Goal: Task Accomplishment & Management: Use online tool/utility

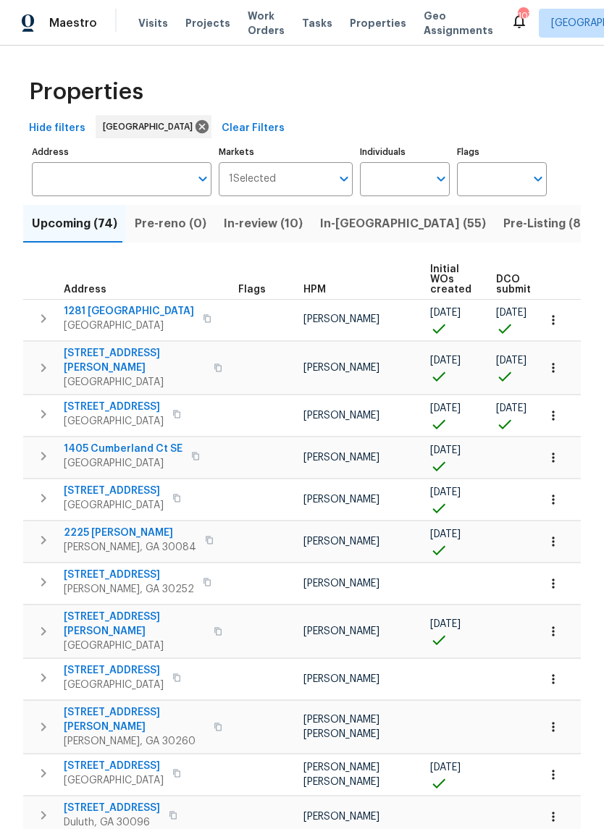
click at [99, 183] on input "Address" at bounding box center [111, 179] width 158 height 34
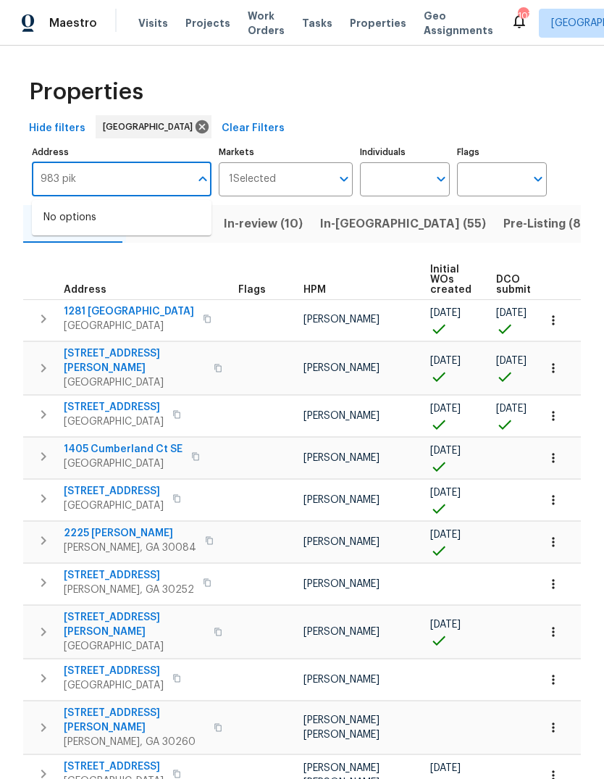
type input "983 pike"
click at [116, 233] on li "983 Pike Forest Dr Lawrenceville GA 30045" at bounding box center [122, 225] width 180 height 39
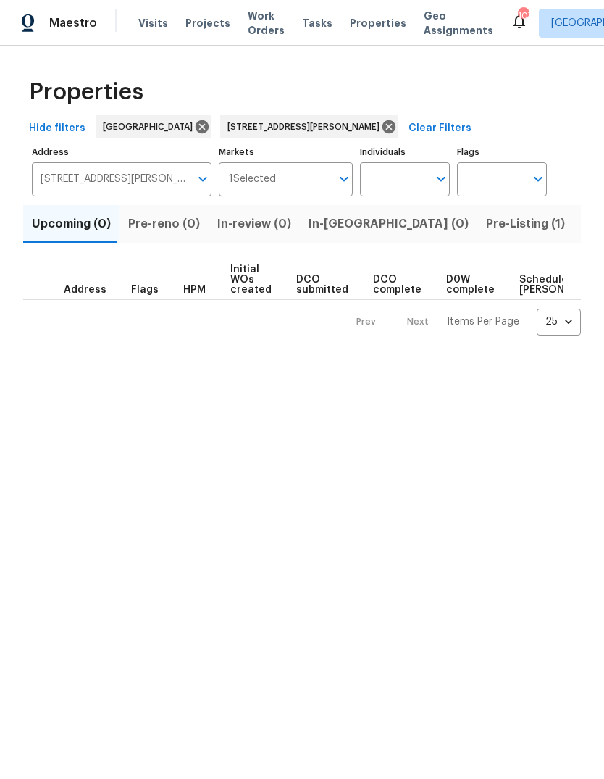
click at [486, 227] on span "Pre-Listing (1)" at bounding box center [525, 224] width 79 height 20
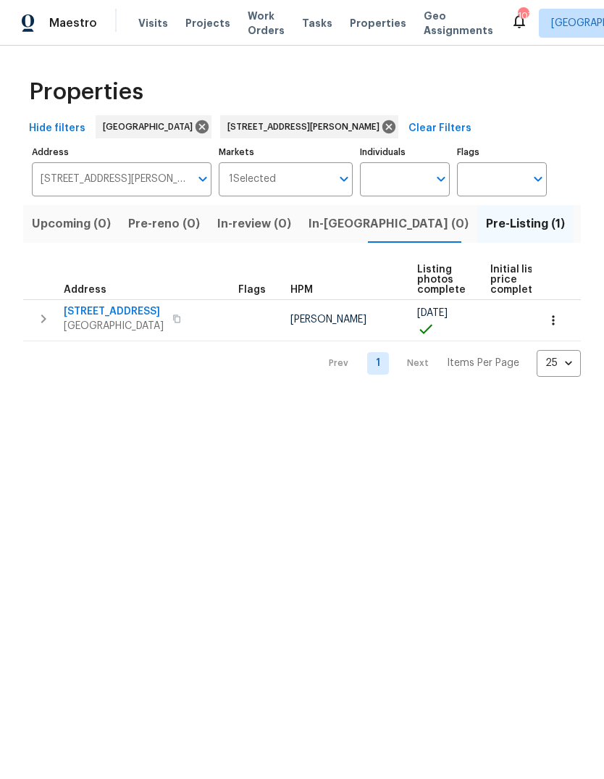
click at [46, 318] on icon "button" at bounding box center [43, 318] width 17 height 17
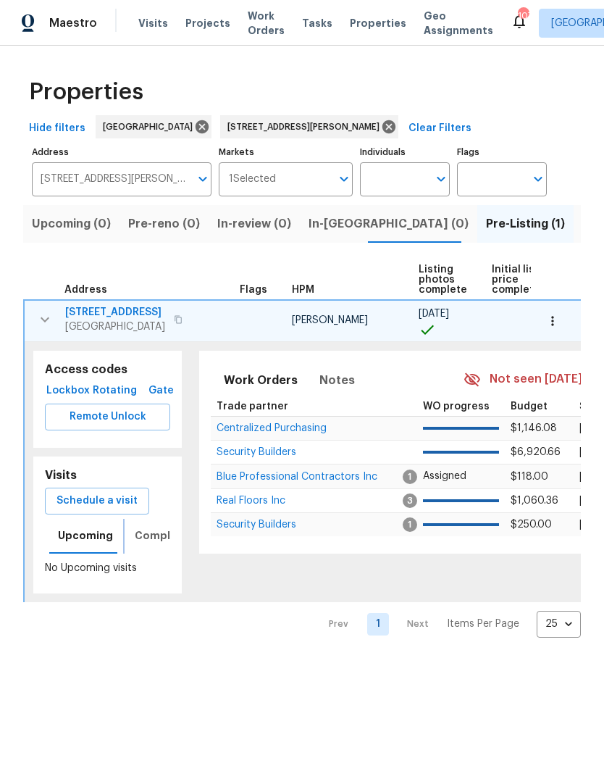
click at [161, 539] on span "Completed" at bounding box center [165, 536] width 61 height 18
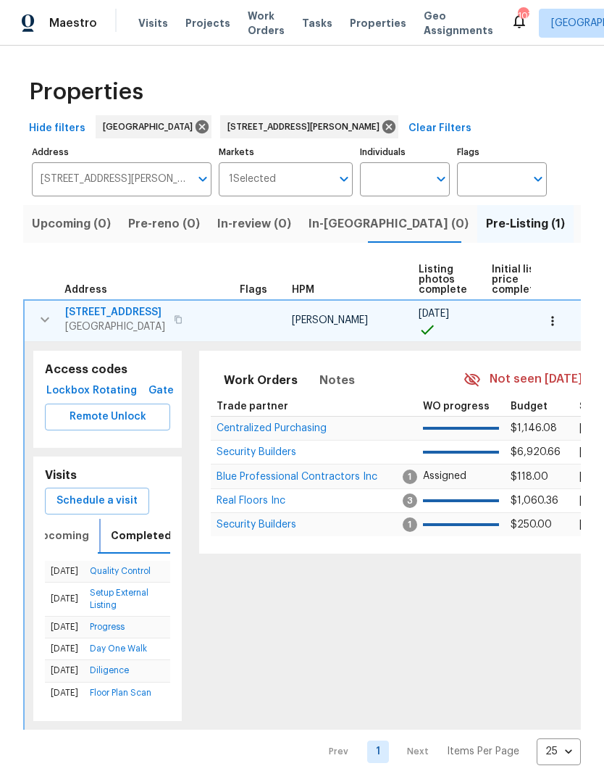
scroll to position [0, 26]
click at [112, 317] on span "983 Pike Forest Dr" at bounding box center [115, 312] width 100 height 14
click at [114, 501] on span "Schedule a visit" at bounding box center [97, 501] width 81 height 18
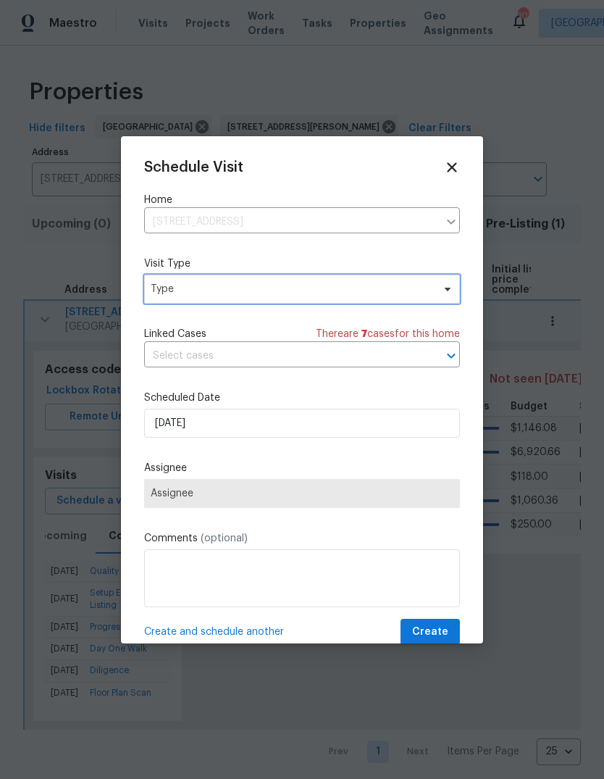
click at [264, 290] on span "Type" at bounding box center [292, 289] width 282 height 14
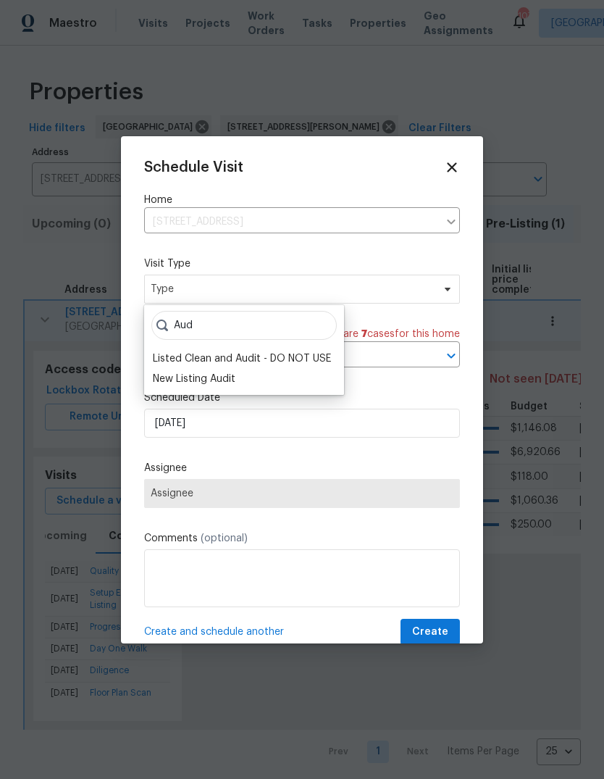
type input "Aud"
click at [212, 385] on div "New Listing Audit" at bounding box center [194, 379] width 83 height 14
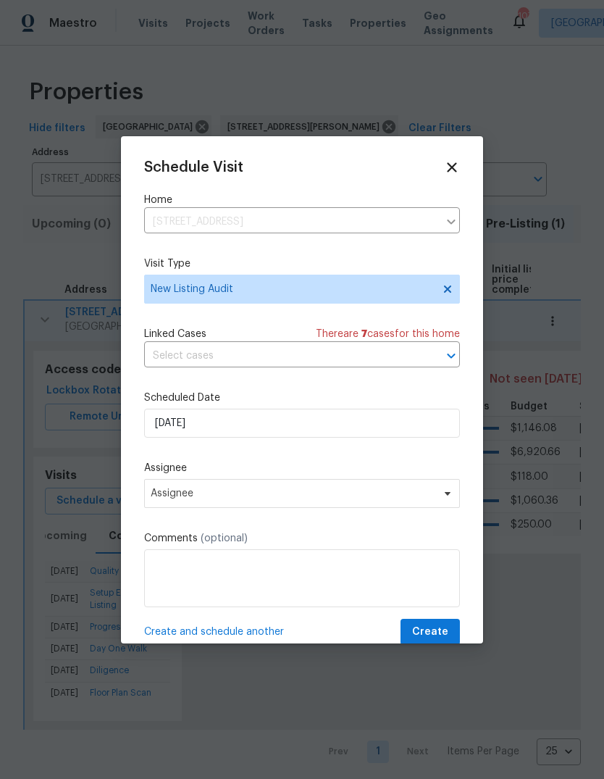
click at [238, 496] on span "Assignee" at bounding box center [293, 494] width 284 height 12
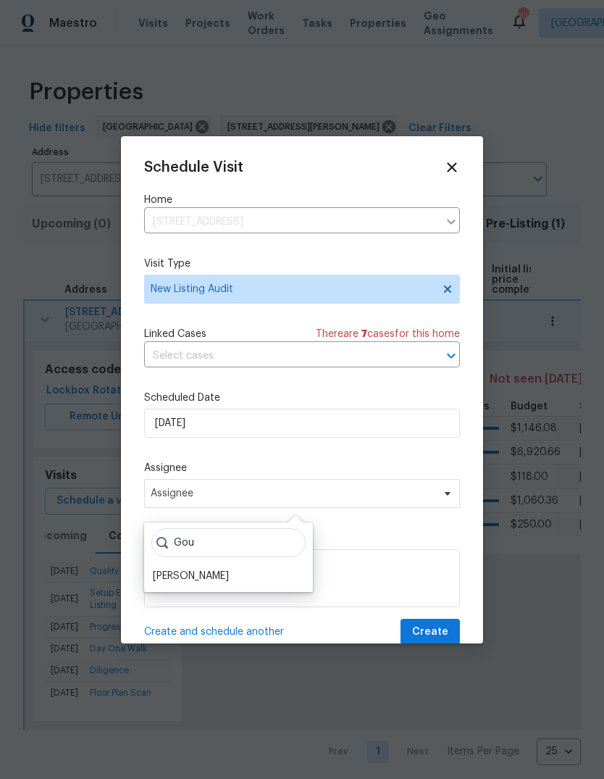
type input "Gou"
click at [225, 570] on div "[PERSON_NAME]" at bounding box center [191, 576] width 76 height 14
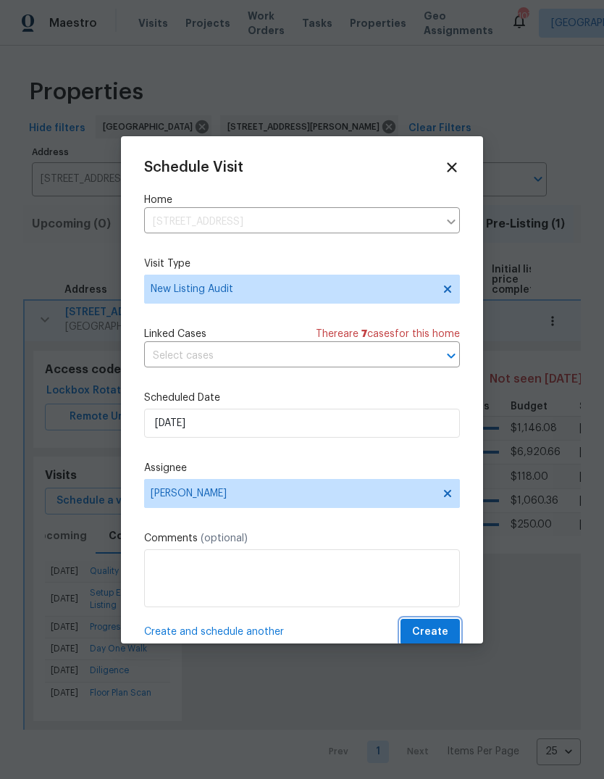
click at [430, 634] on span "Create" at bounding box center [430, 632] width 36 height 18
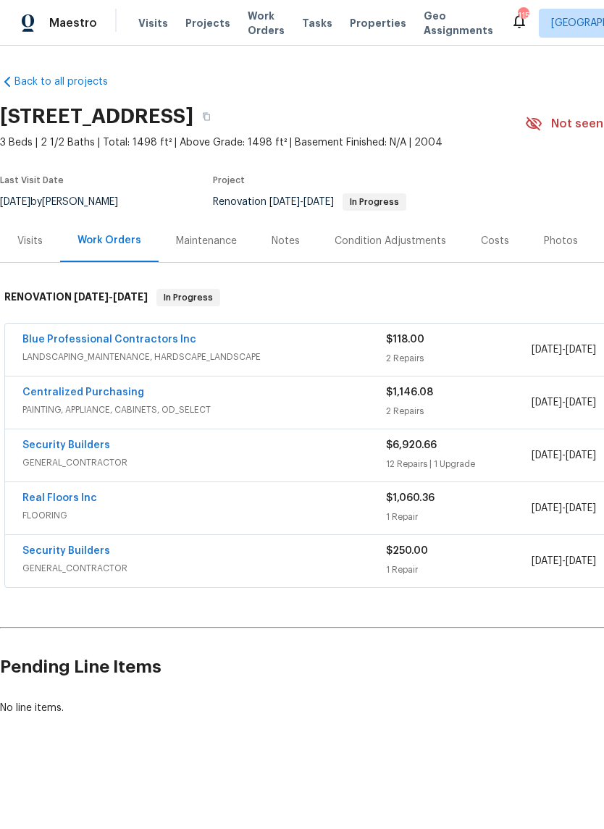
click at [33, 248] on div "Visits" at bounding box center [30, 240] width 60 height 43
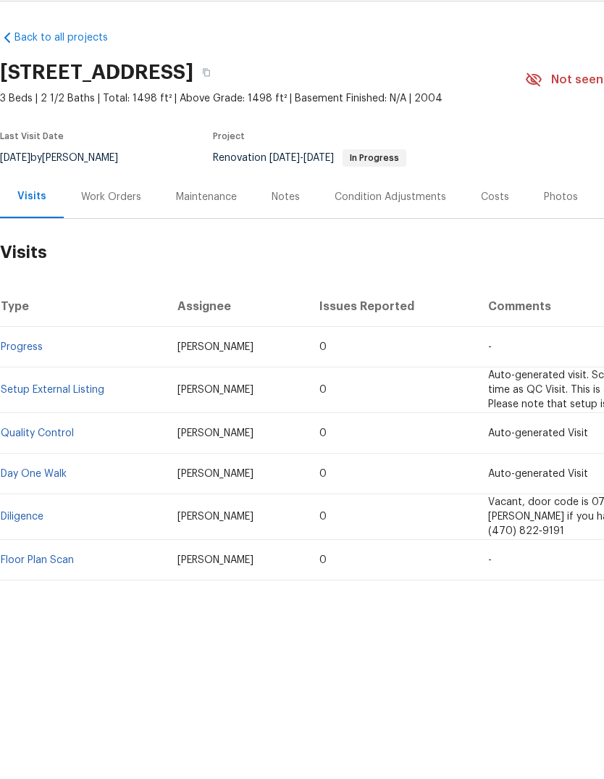
click at [116, 234] on div "Work Orders" at bounding box center [111, 241] width 60 height 14
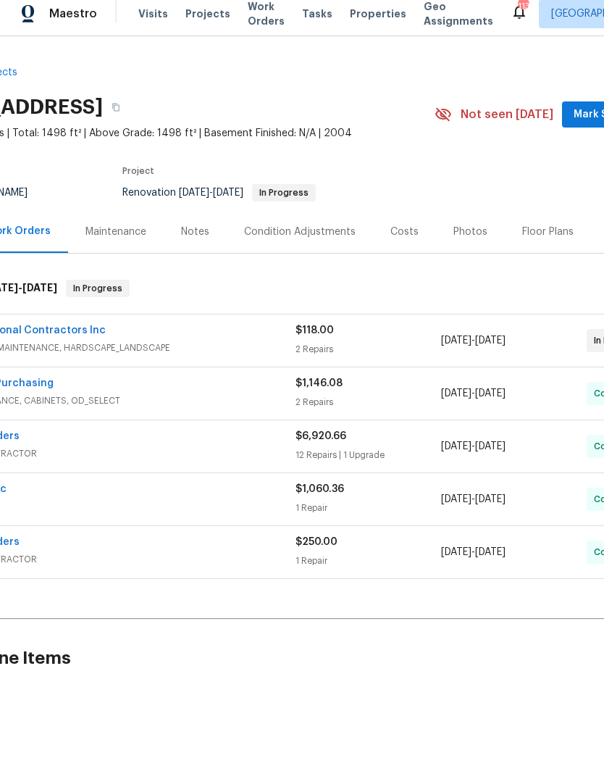
scroll to position [0, 115]
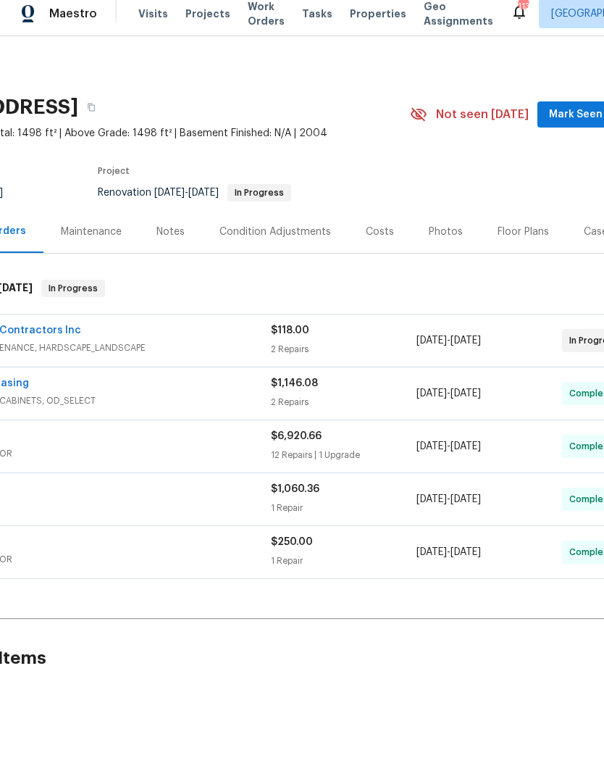
click at [368, 219] on div "Costs" at bounding box center [379, 240] width 63 height 43
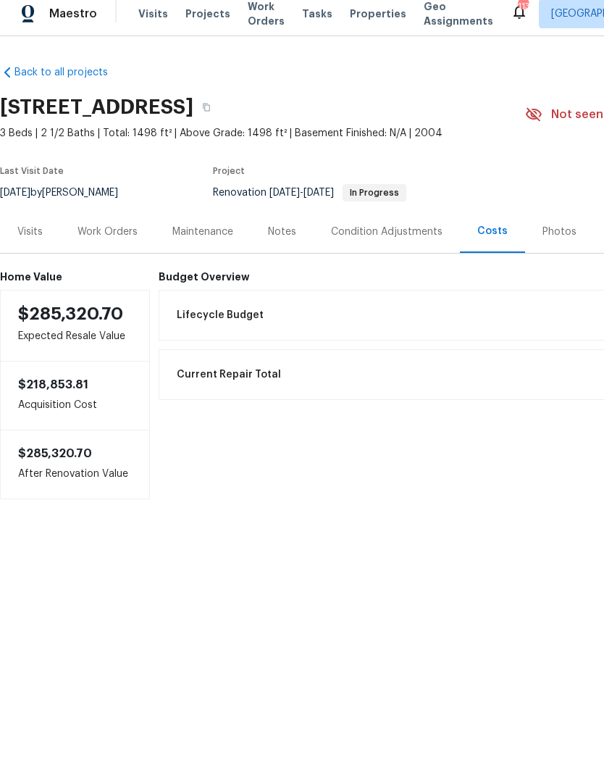
click at [21, 234] on div "Visits" at bounding box center [29, 241] width 25 height 14
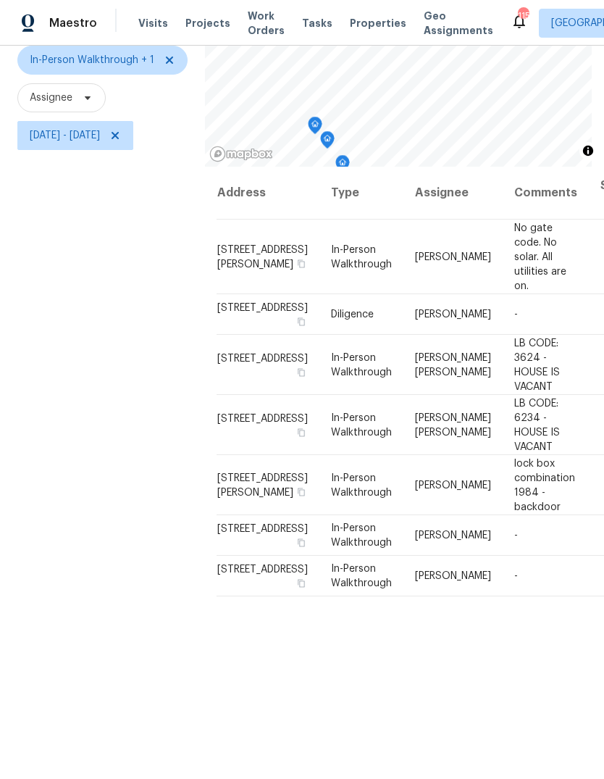
scroll to position [0, 5]
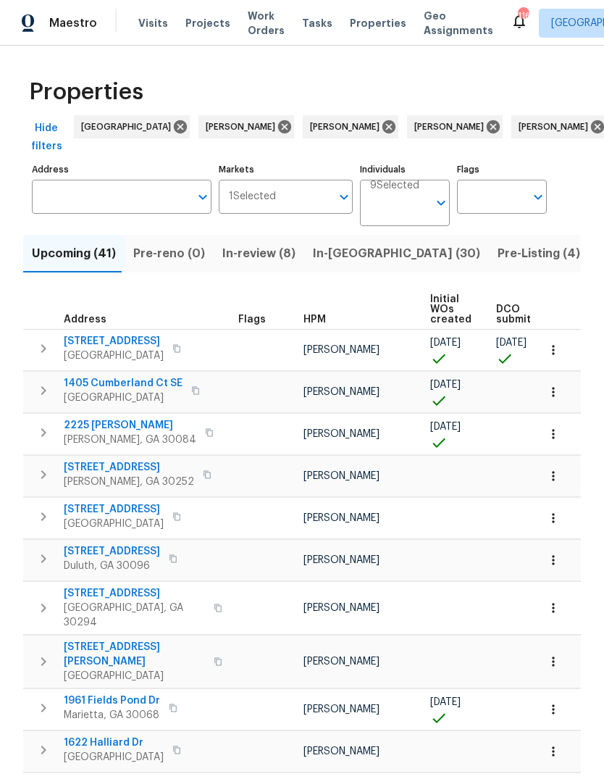
click at [127, 208] on input "Address" at bounding box center [111, 197] width 158 height 34
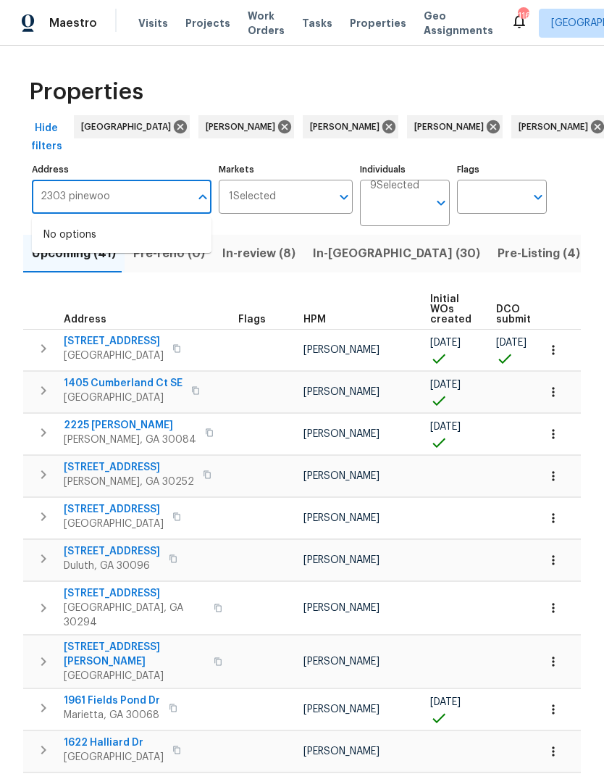
type input "2303 pinewood"
click at [93, 238] on li "2303 Pinewood Dr Decatur GA 30032" at bounding box center [122, 235] width 180 height 24
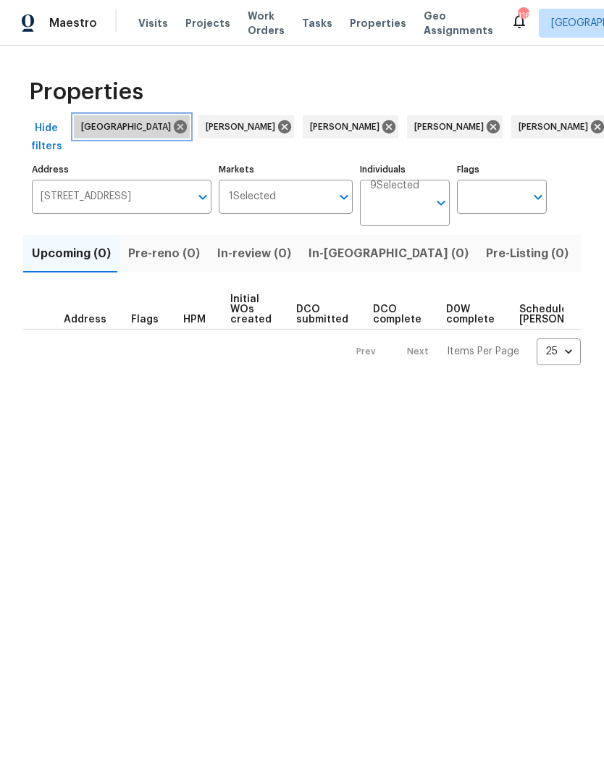
click at [172, 120] on icon at bounding box center [180, 127] width 16 height 16
click at [152, 121] on icon at bounding box center [160, 127] width 16 height 16
click at [152, 120] on icon at bounding box center [160, 127] width 16 height 16
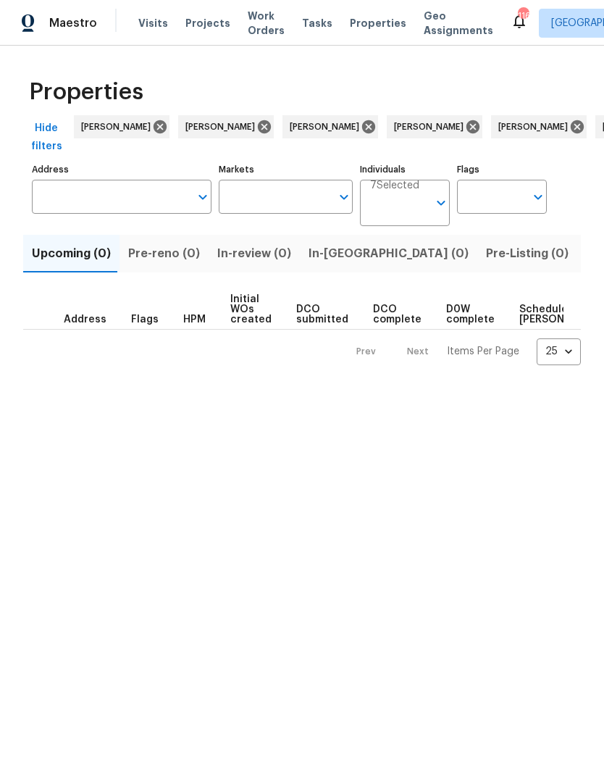
type input "2303 Pinewood Dr Decatur GA 30032"
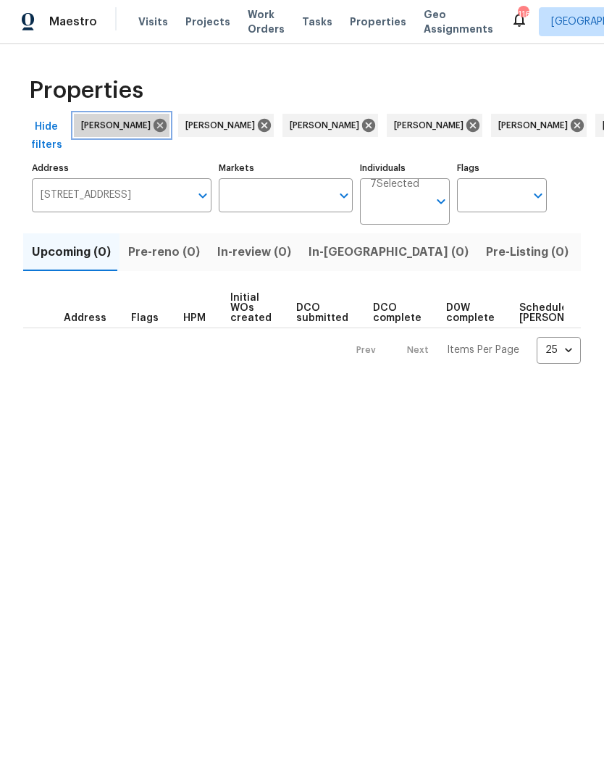
click at [159, 119] on icon at bounding box center [160, 127] width 16 height 16
click at [154, 120] on icon at bounding box center [160, 126] width 13 height 13
click at [154, 121] on icon at bounding box center [160, 126] width 13 height 13
click at [156, 125] on icon at bounding box center [160, 126] width 13 height 13
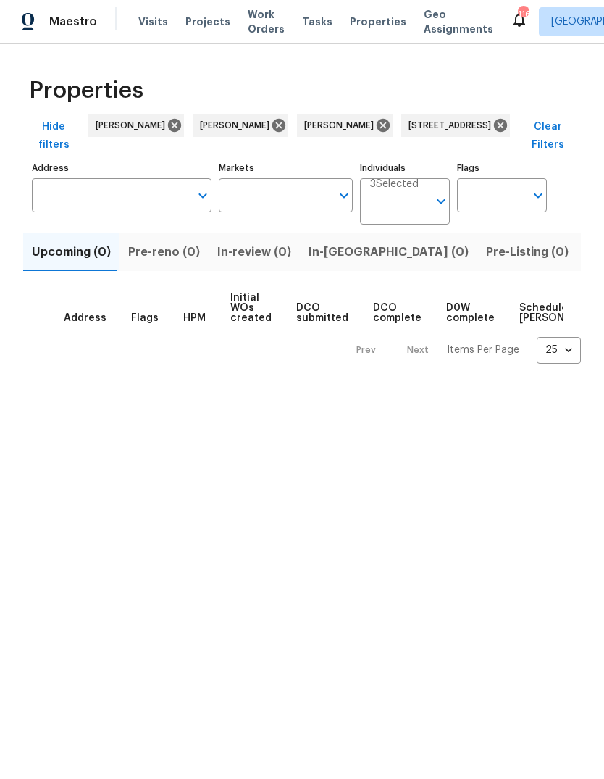
type input "2303 Pinewood Dr Decatur GA 30032"
click at [168, 120] on icon at bounding box center [174, 126] width 13 height 13
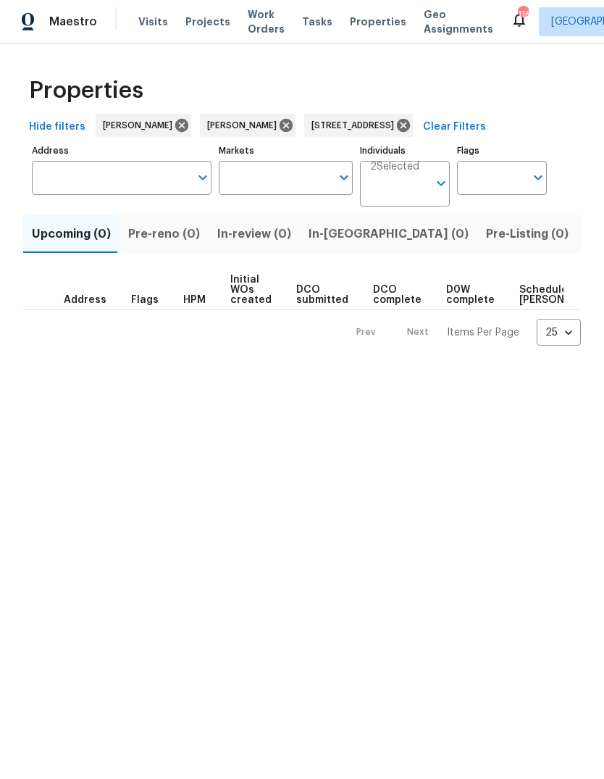
type input "2303 Pinewood Dr Decatur GA 30032"
click at [174, 119] on icon at bounding box center [182, 127] width 16 height 16
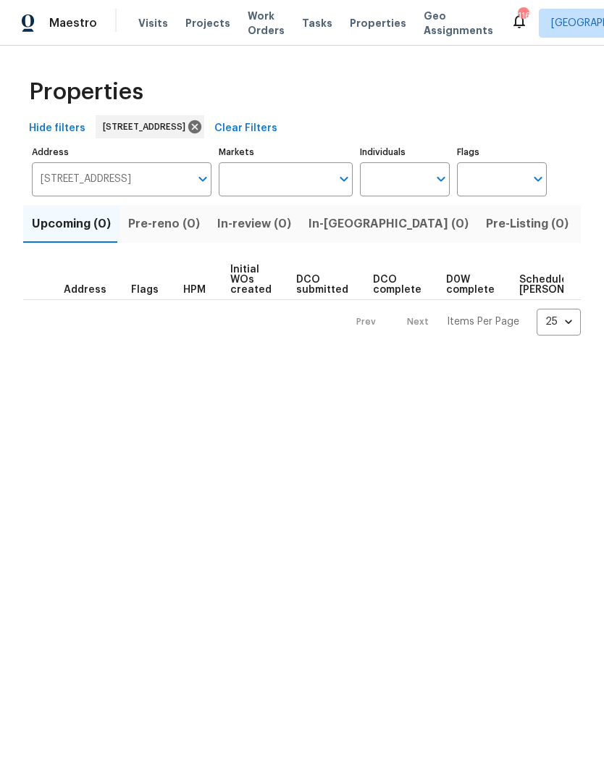
click at [120, 184] on input "2303 Pinewood Dr Decatur GA 30032" at bounding box center [111, 179] width 158 height 34
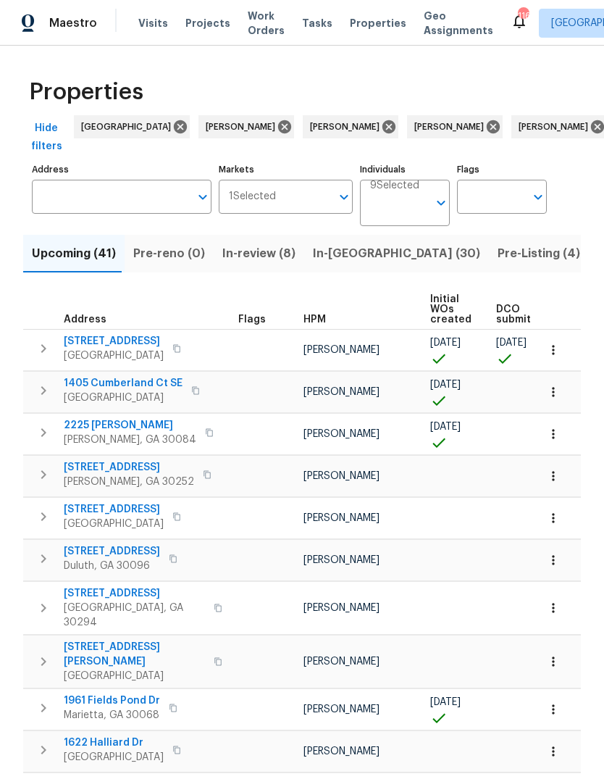
click at [104, 197] on input "Address" at bounding box center [111, 197] width 158 height 34
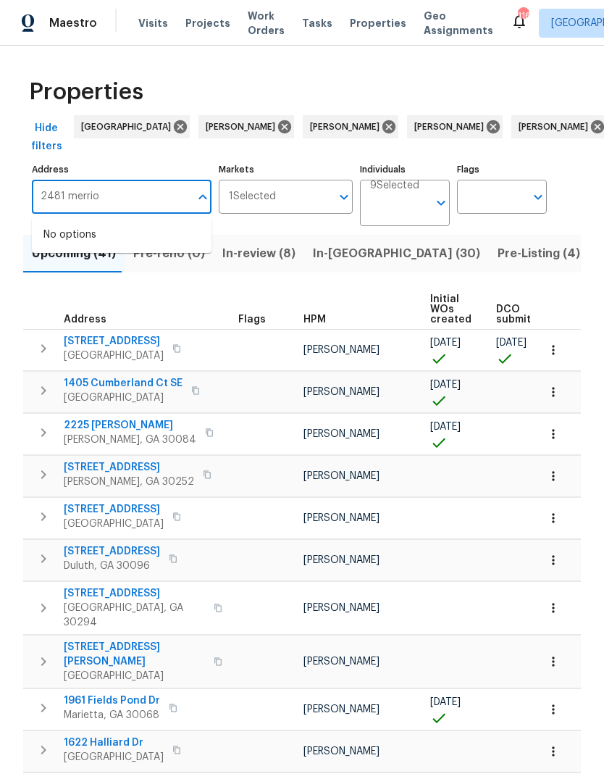
type input "2481 merrion"
click at [141, 235] on li "2481 Merrion Park Ct Dacula GA 30019" at bounding box center [122, 235] width 180 height 24
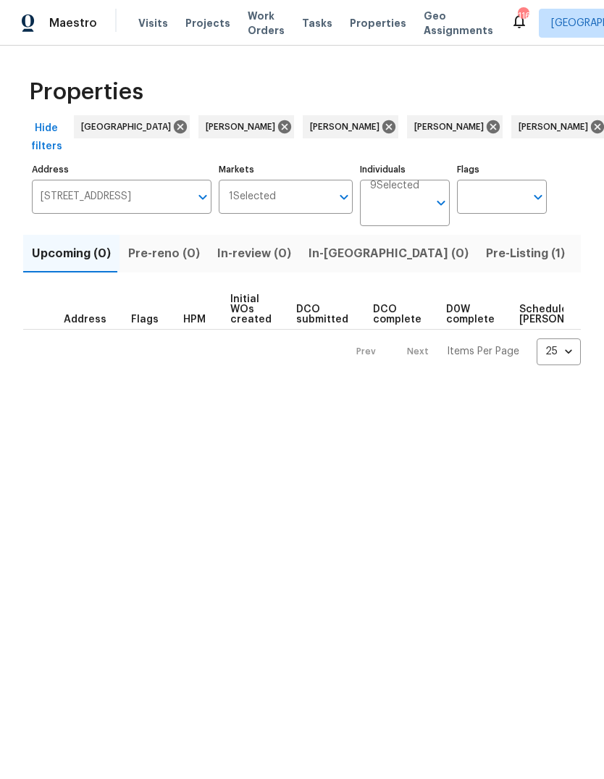
click at [486, 260] on span "Pre-Listing (1)" at bounding box center [525, 253] width 79 height 20
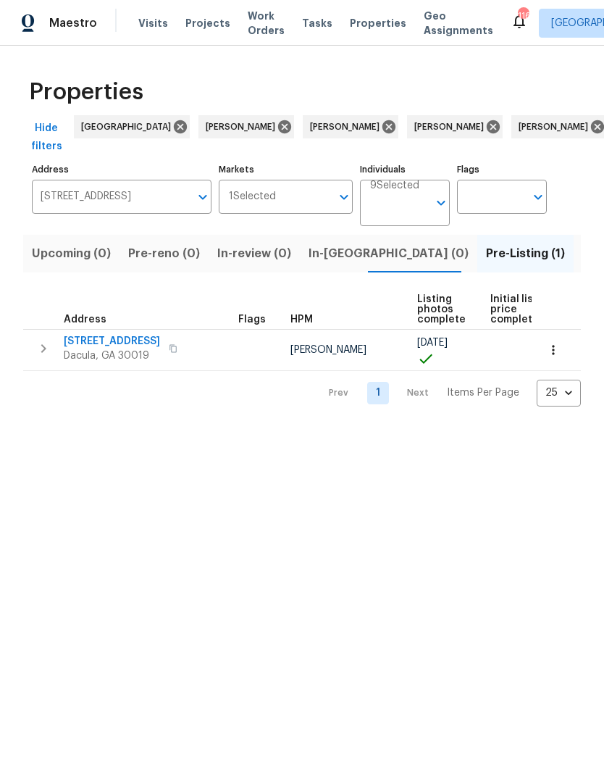
click at [47, 343] on icon "button" at bounding box center [43, 348] width 17 height 17
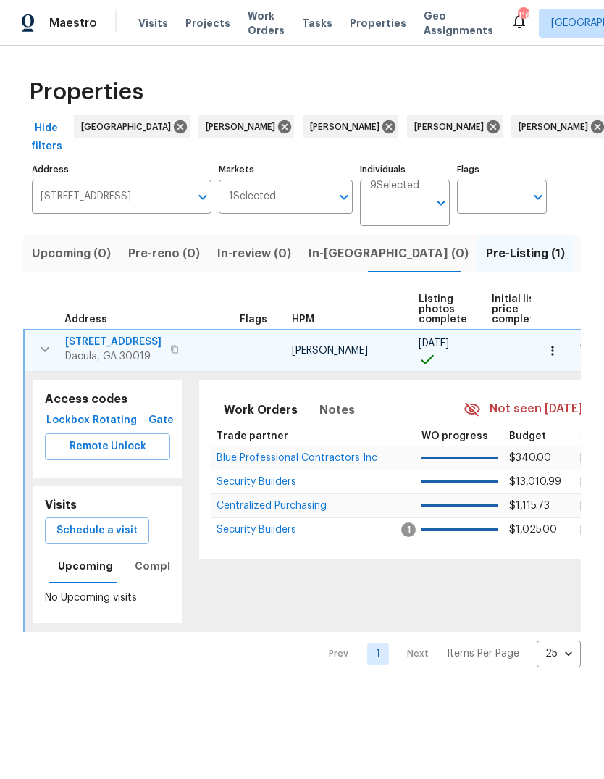
click at [116, 347] on span "2481 Merrion Park Ct" at bounding box center [113, 342] width 96 height 14
click at [106, 530] on span "Schedule a visit" at bounding box center [97, 531] width 81 height 18
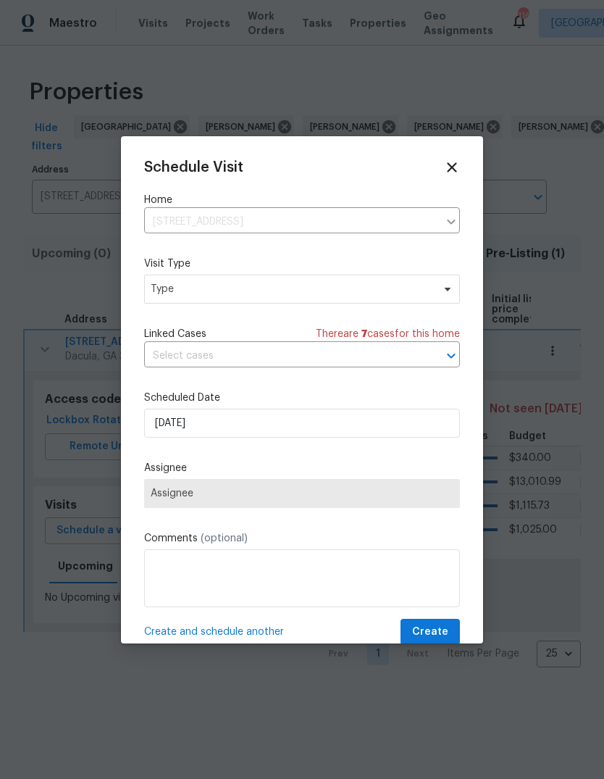
click at [246, 283] on span "Type" at bounding box center [292, 289] width 282 height 14
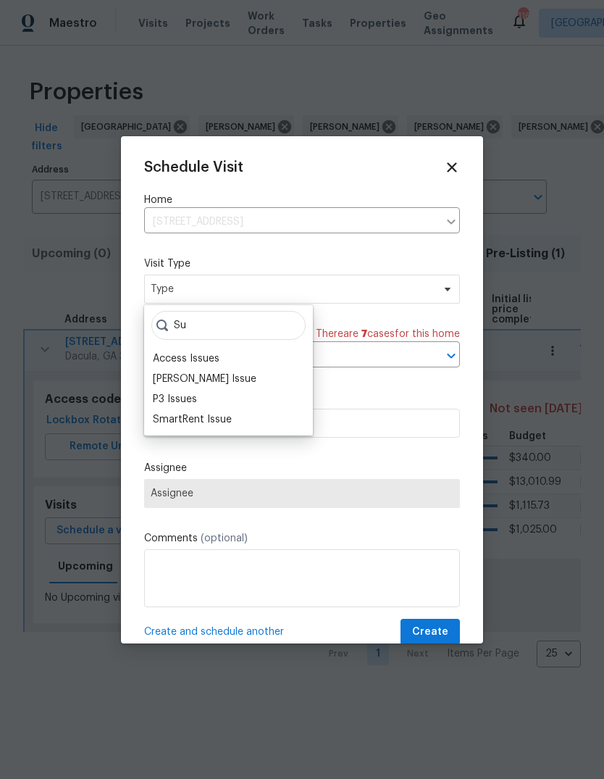
type input "S"
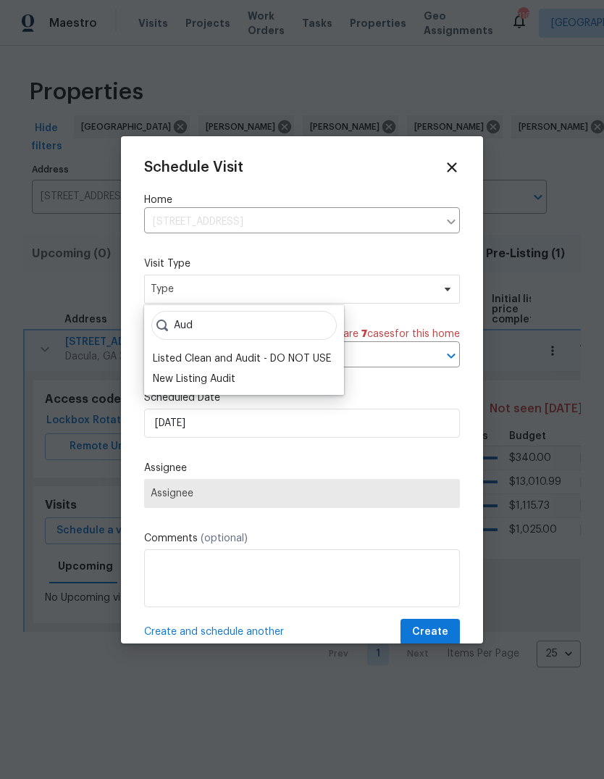
type input "Aud"
click at [211, 385] on div "New Listing Audit" at bounding box center [194, 379] width 83 height 14
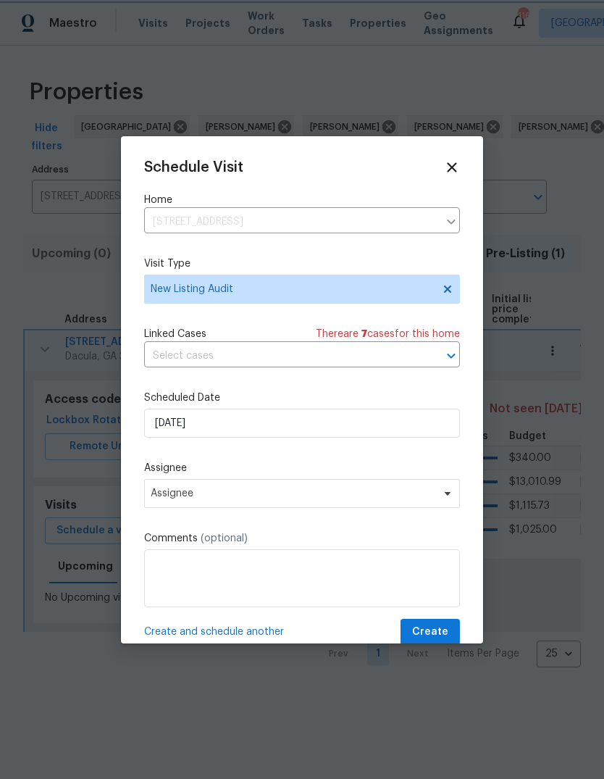
click at [230, 497] on span "Assignee" at bounding box center [293, 494] width 284 height 12
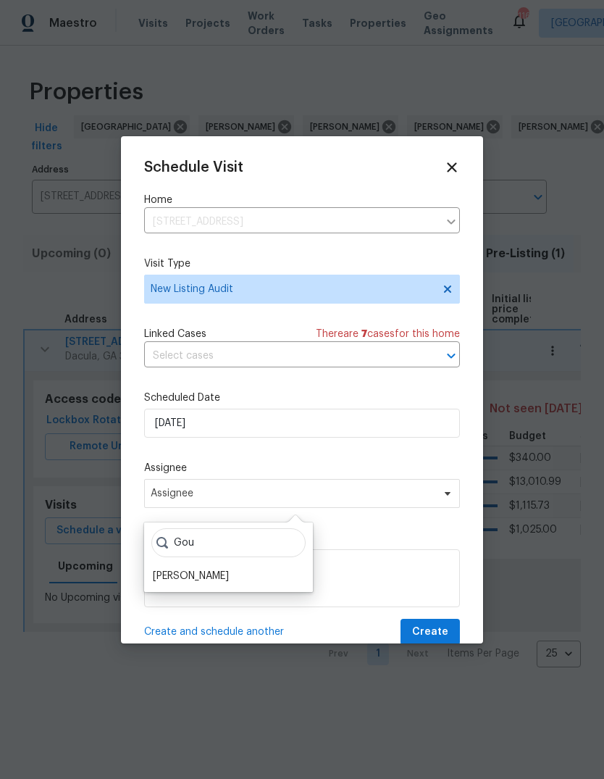
type input "Gou"
click at [219, 579] on div "[PERSON_NAME]" at bounding box center [191, 576] width 76 height 14
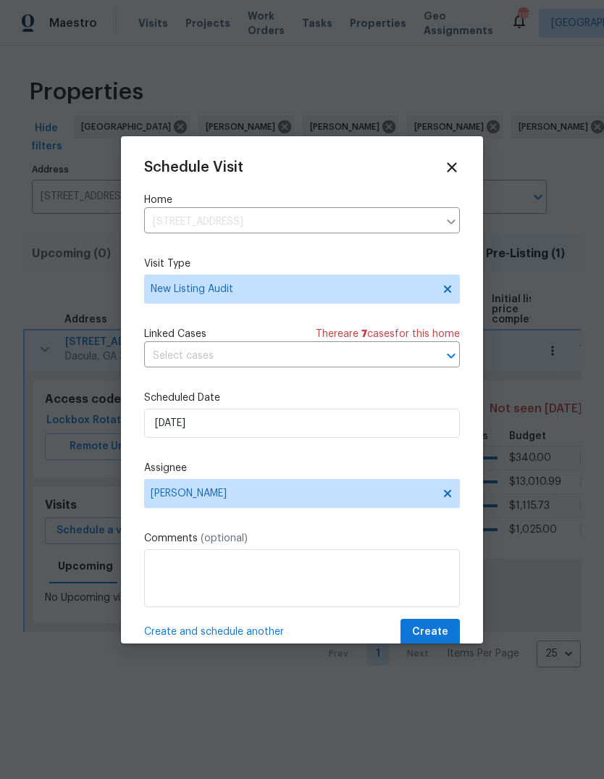
click at [428, 639] on span "Create" at bounding box center [430, 632] width 36 height 18
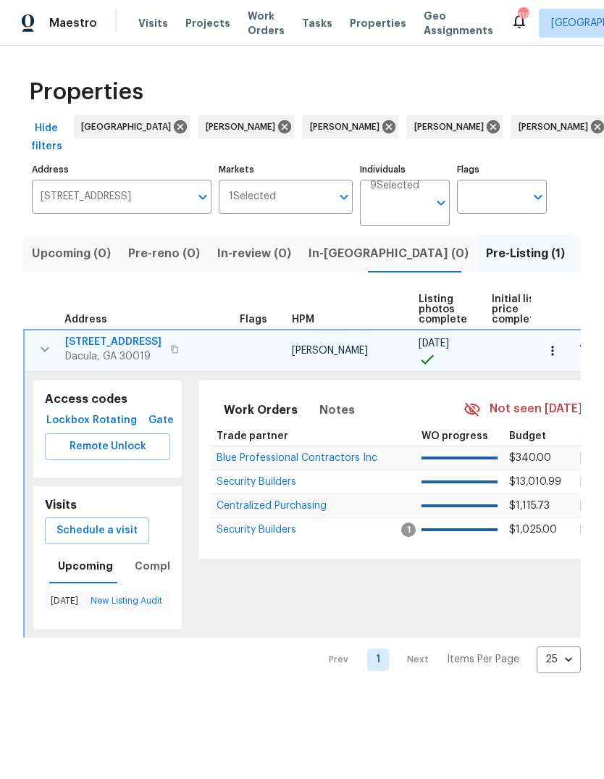
click at [132, 342] on span "2481 Merrion Park Ct" at bounding box center [113, 342] width 96 height 14
click at [138, 201] on input "2481 Merrion Park Ct Dacula GA 30019" at bounding box center [111, 197] width 158 height 34
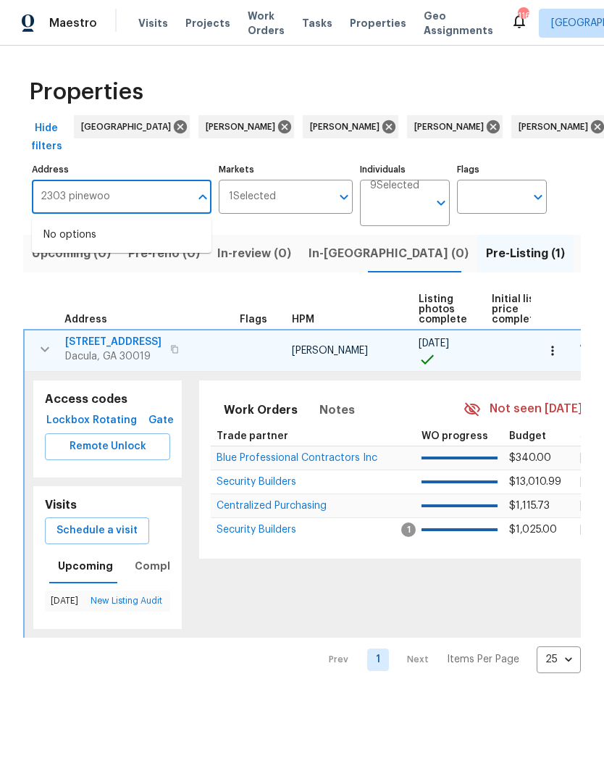
type input "2303 pinewood"
click at [142, 247] on li "2303 Pinewood Dr Decatur GA 30032" at bounding box center [122, 235] width 180 height 24
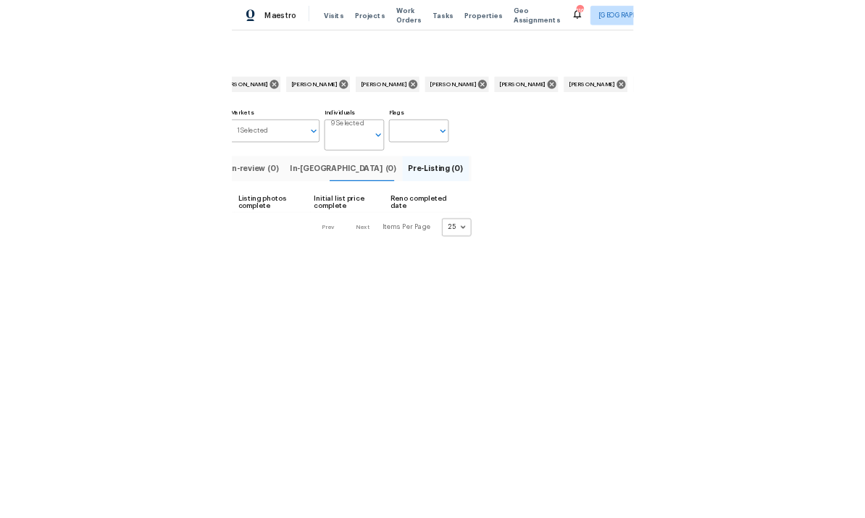
scroll to position [0, 198]
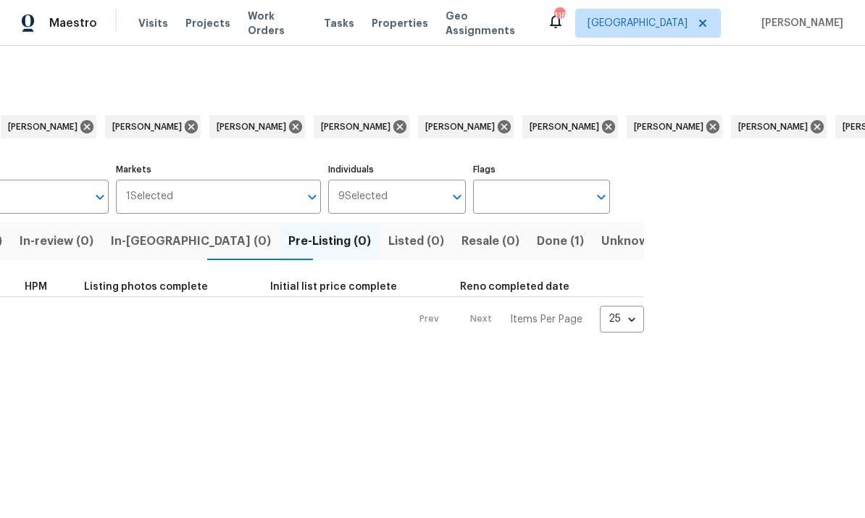
click at [537, 241] on span "Done (1)" at bounding box center [560, 241] width 47 height 20
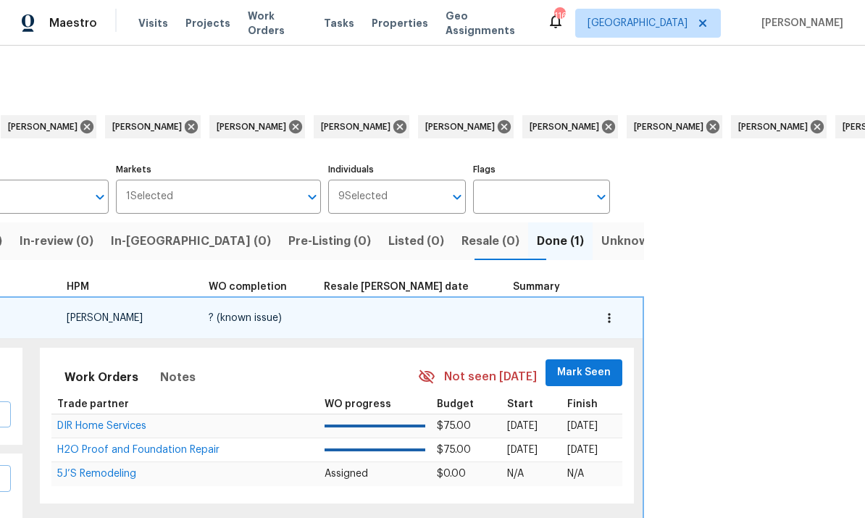
type input "2303 Pinewood Dr Decatur GA 30032"
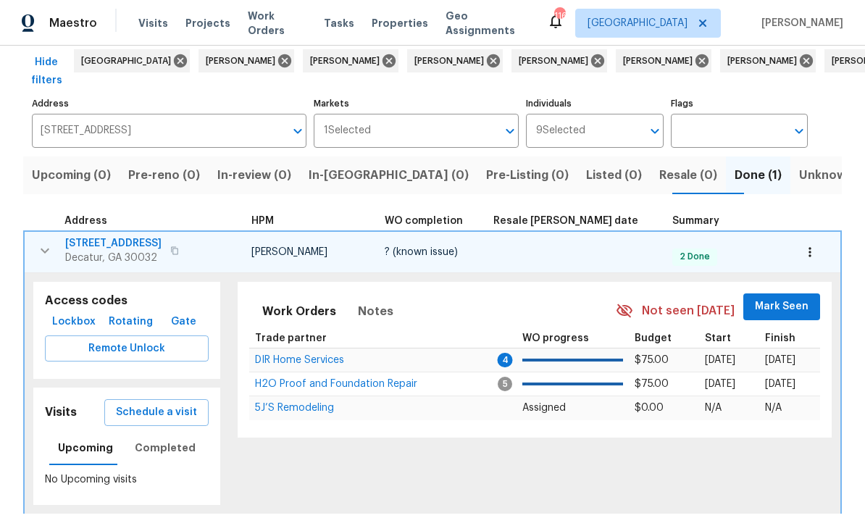
scroll to position [65, 0]
click at [121, 239] on span "[STREET_ADDRESS]" at bounding box center [113, 244] width 96 height 14
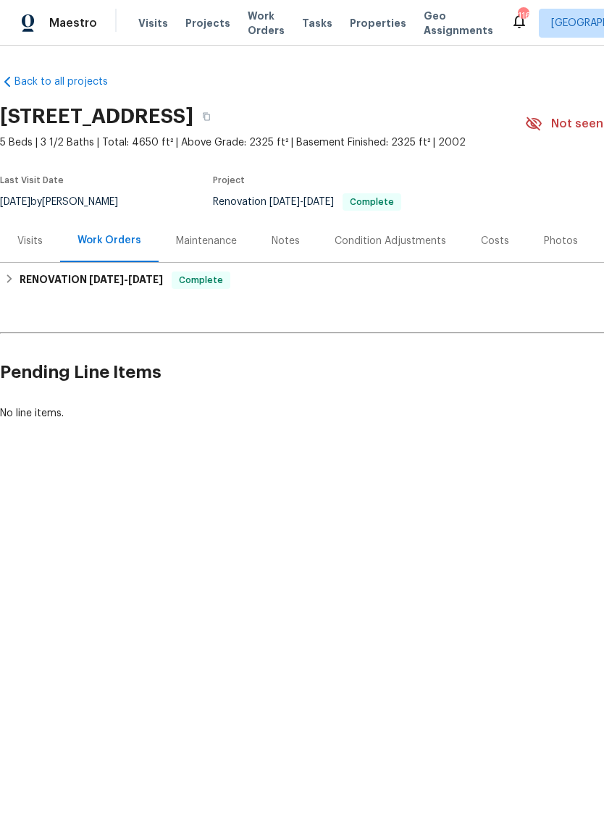
click at [21, 235] on div "Visits" at bounding box center [29, 241] width 25 height 14
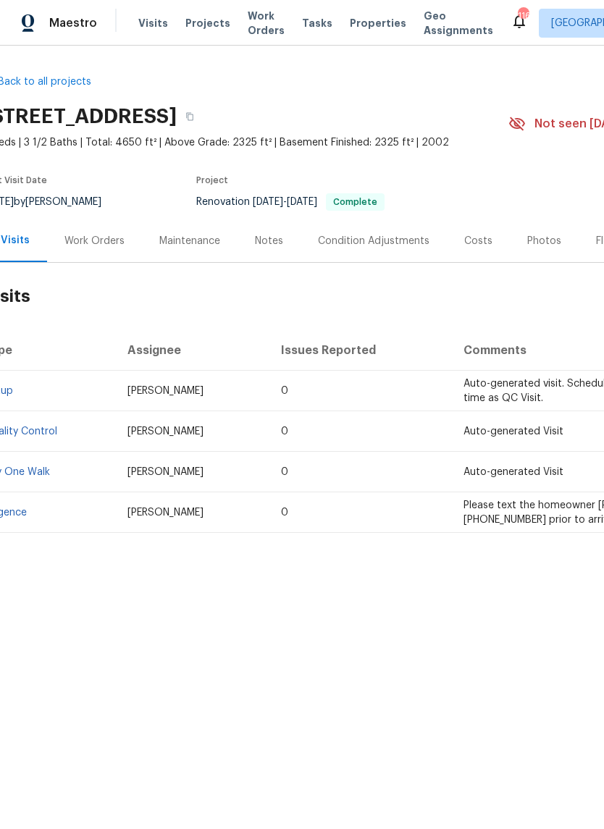
scroll to position [0, 17]
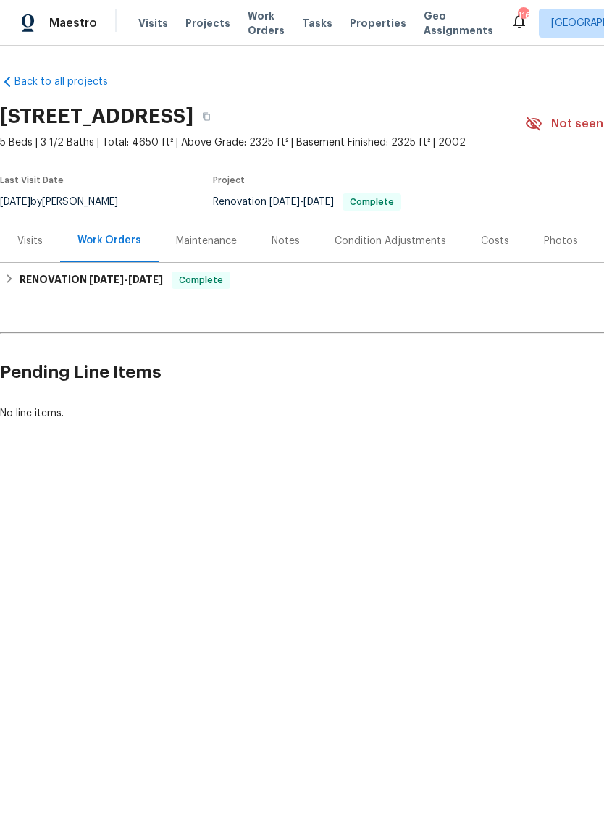
click at [40, 250] on div "Visits" at bounding box center [30, 240] width 60 height 43
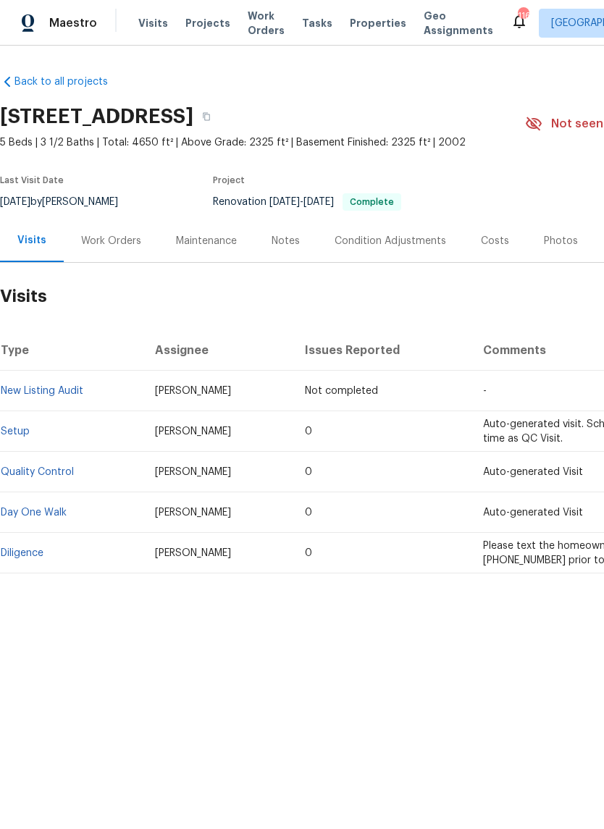
click at [485, 246] on div "Costs" at bounding box center [495, 241] width 28 height 14
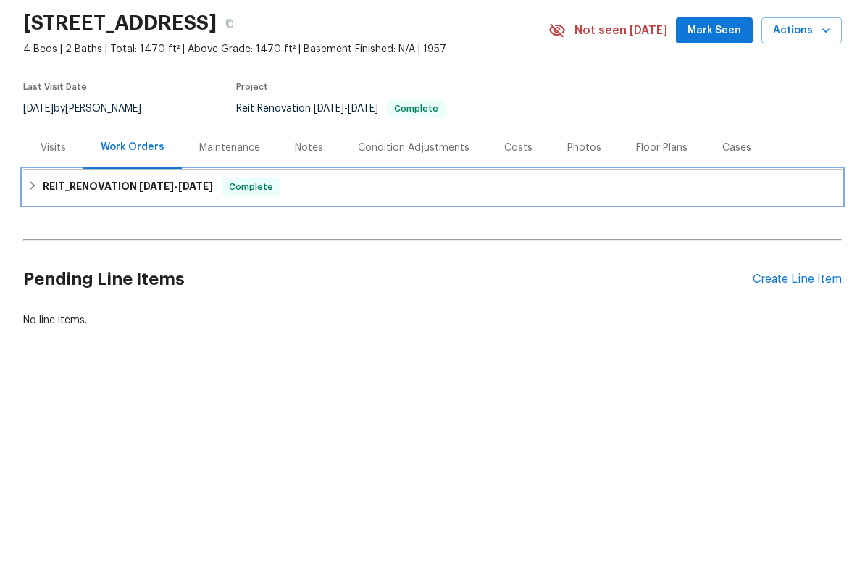
click at [28, 274] on icon at bounding box center [33, 279] width 10 height 10
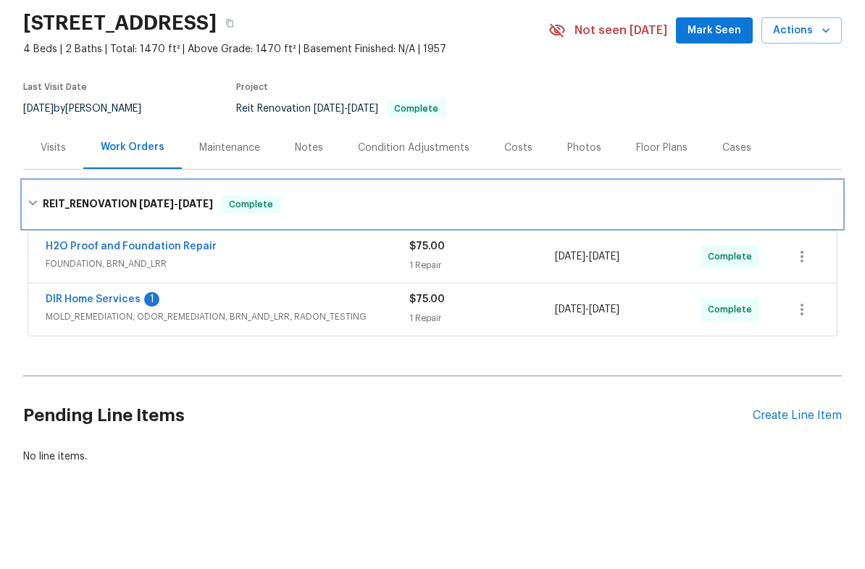
scroll to position [35, 0]
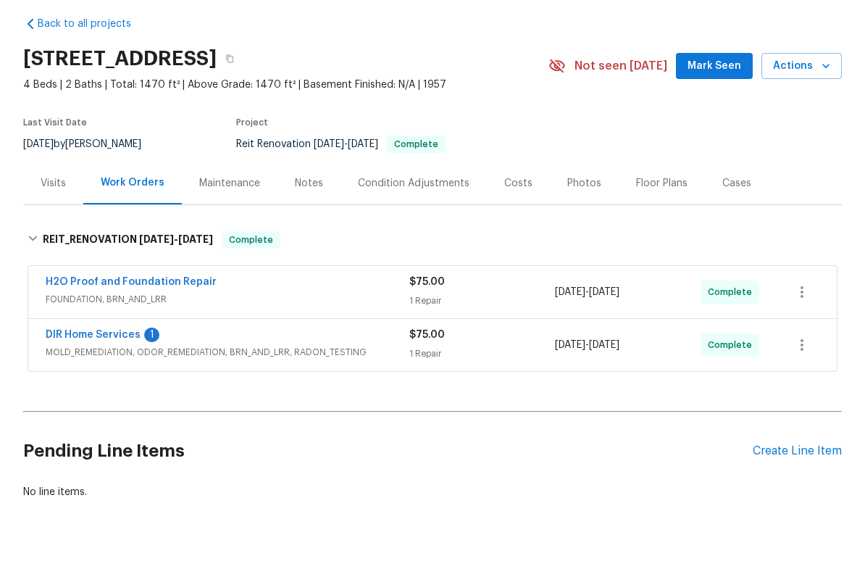
click at [125, 388] on link "DIR Home Services" at bounding box center [93, 393] width 95 height 10
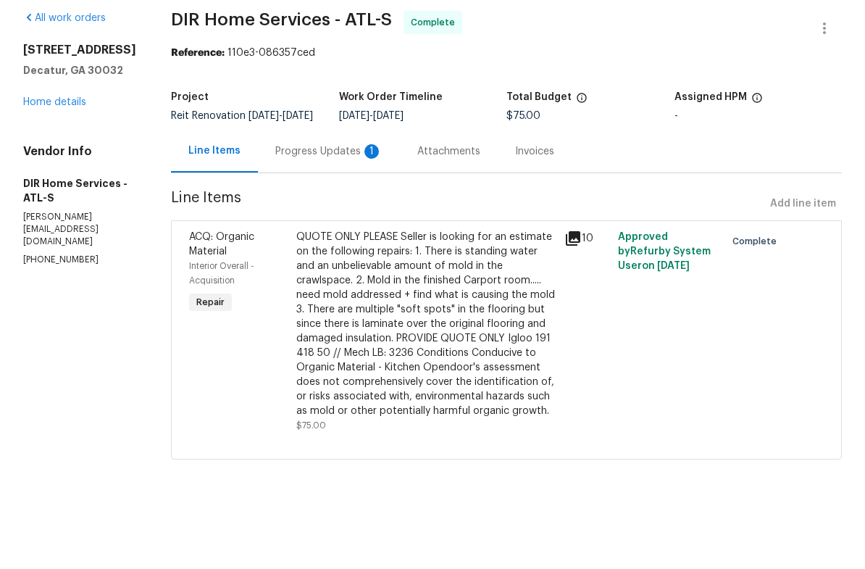
click at [363, 202] on div "Progress Updates 1" at bounding box center [328, 209] width 107 height 14
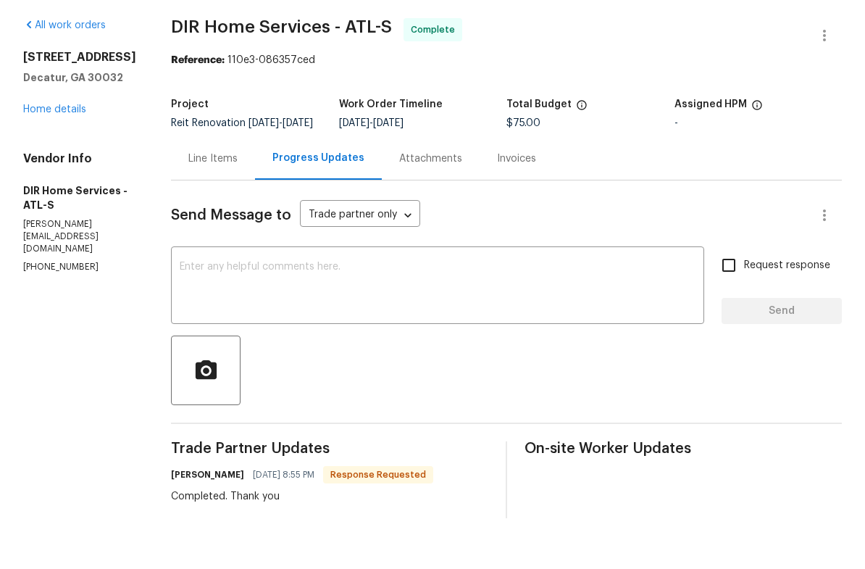
click at [67, 155] on link "Home details" at bounding box center [54, 160] width 63 height 10
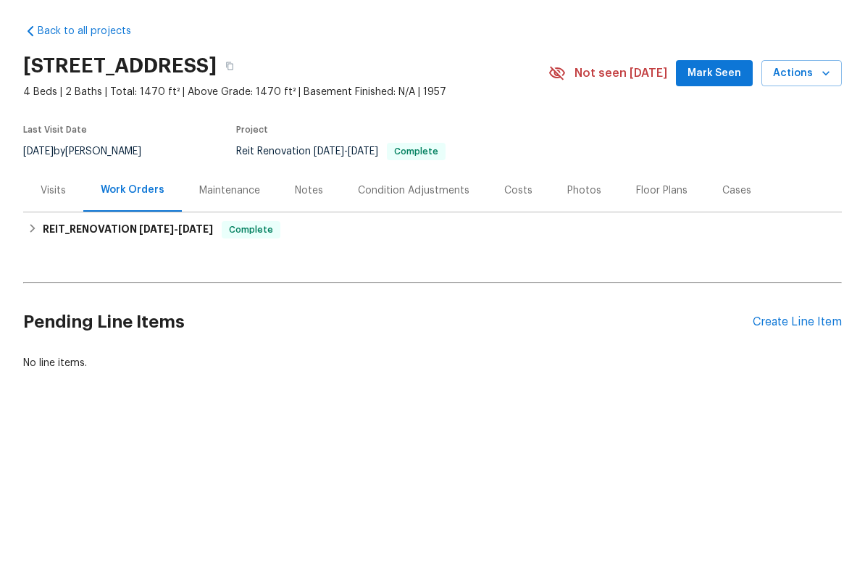
click at [243, 104] on button "button" at bounding box center [230, 117] width 26 height 26
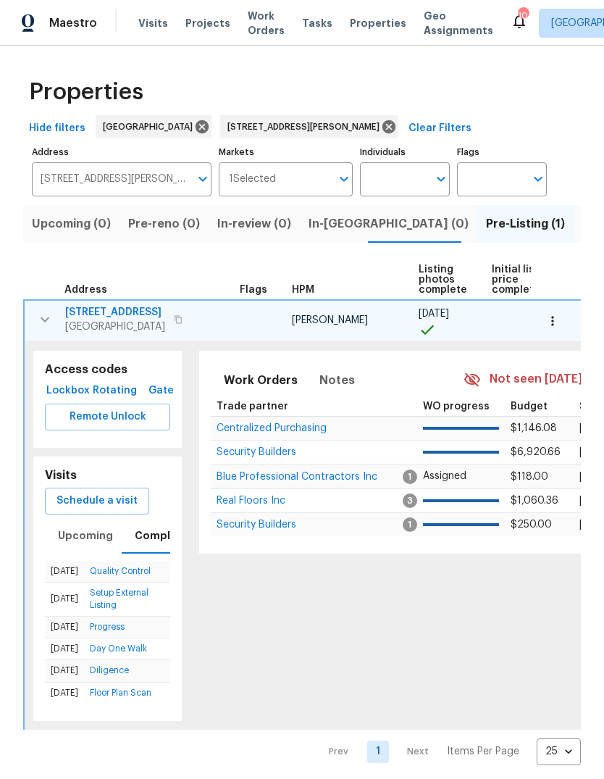
scroll to position [0, 26]
